Goal: Navigation & Orientation: Find specific page/section

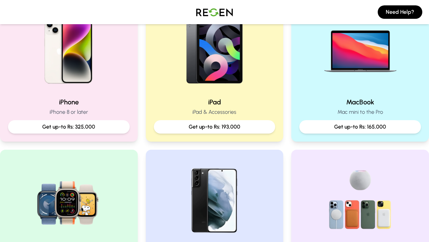
scroll to position [179, 0]
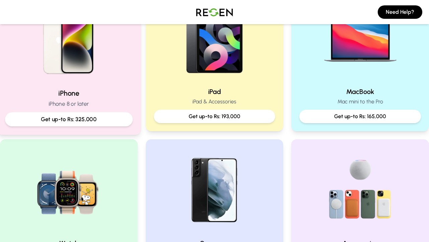
click at [107, 126] on div "Get up-to Rs: 325,000" at bounding box center [69, 119] width 128 height 14
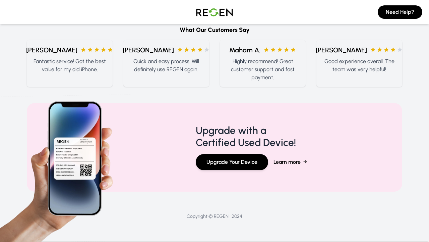
scroll to position [1187, 0]
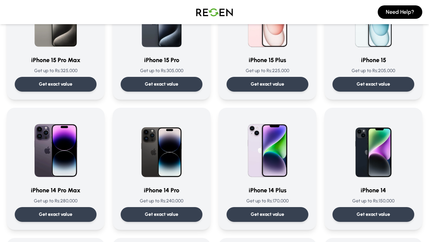
scroll to position [0, 0]
